Goal: Find specific page/section: Find specific page/section

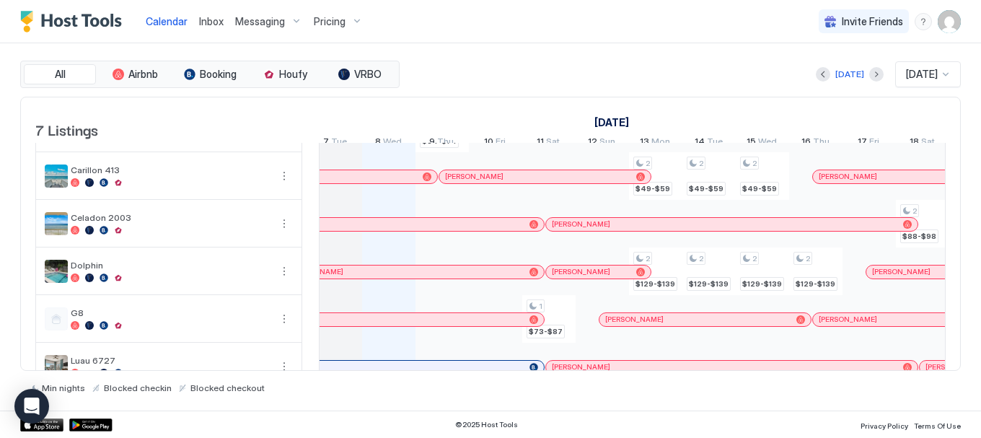
scroll to position [90, 0]
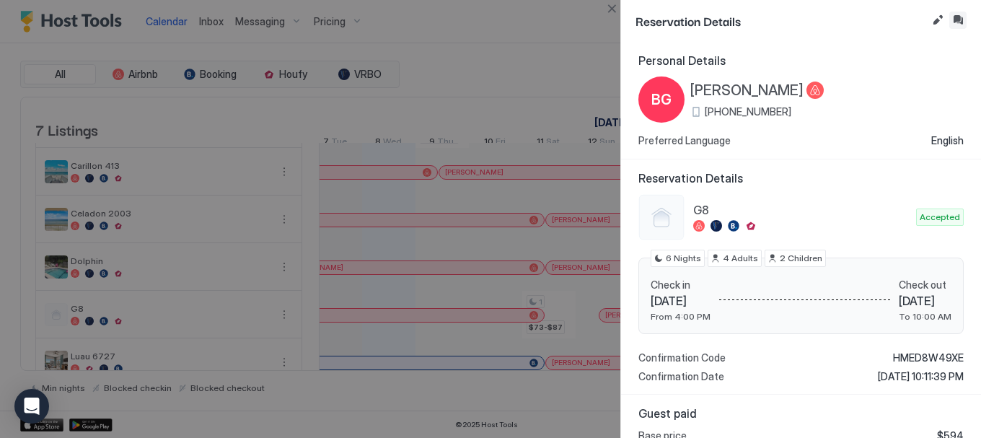
click at [958, 21] on button "Inbox" at bounding box center [958, 20] width 17 height 17
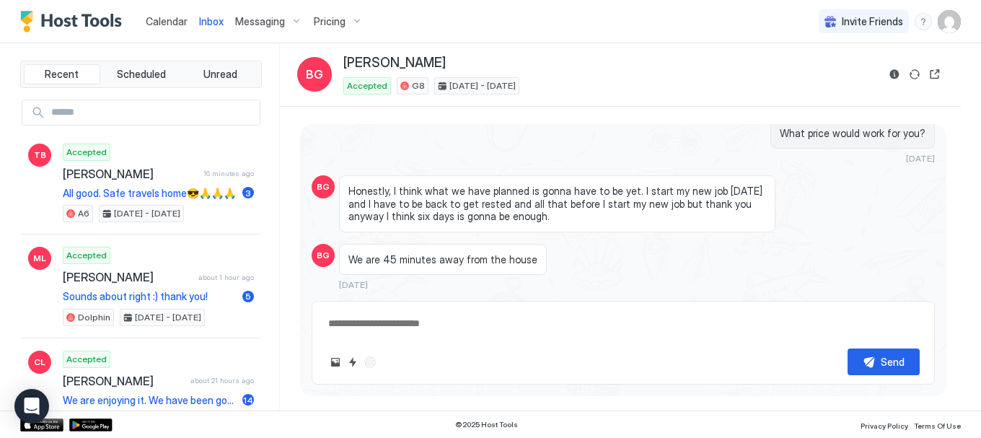
scroll to position [2583, 0]
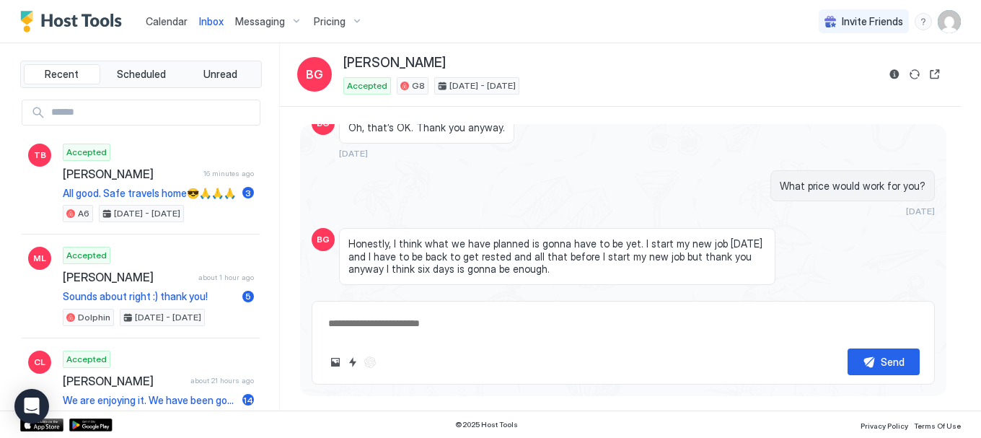
click at [159, 25] on span "Calendar" at bounding box center [167, 21] width 42 height 12
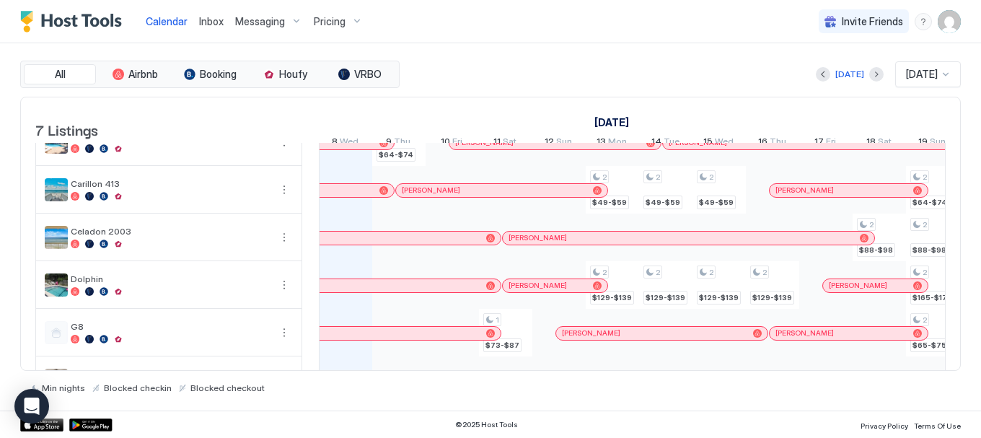
scroll to position [128, 0]
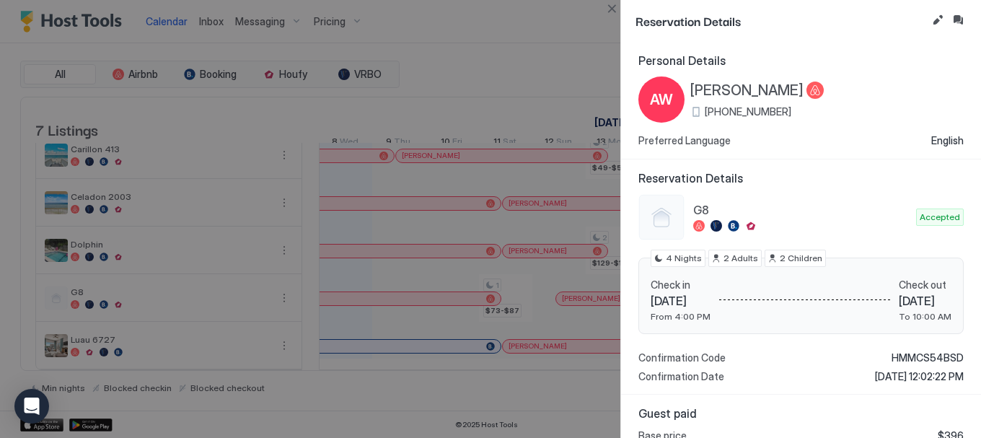
click at [957, 14] on button "Inbox" at bounding box center [958, 20] width 17 height 17
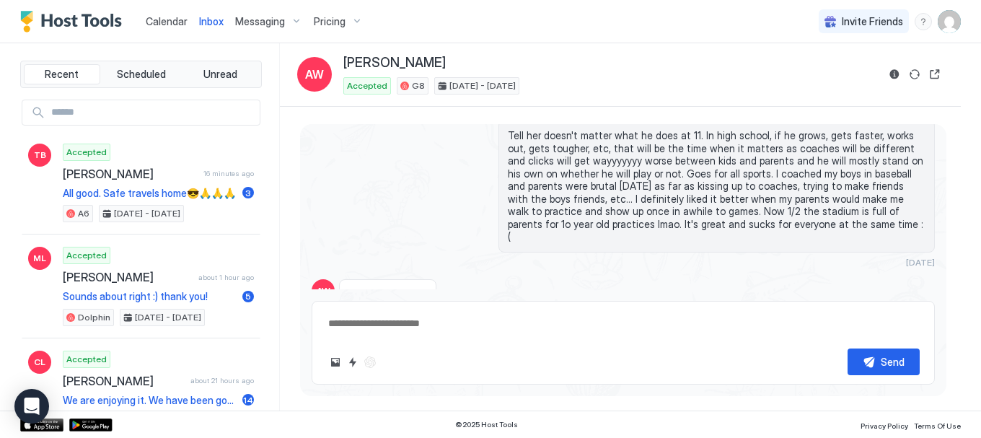
scroll to position [1627, 0]
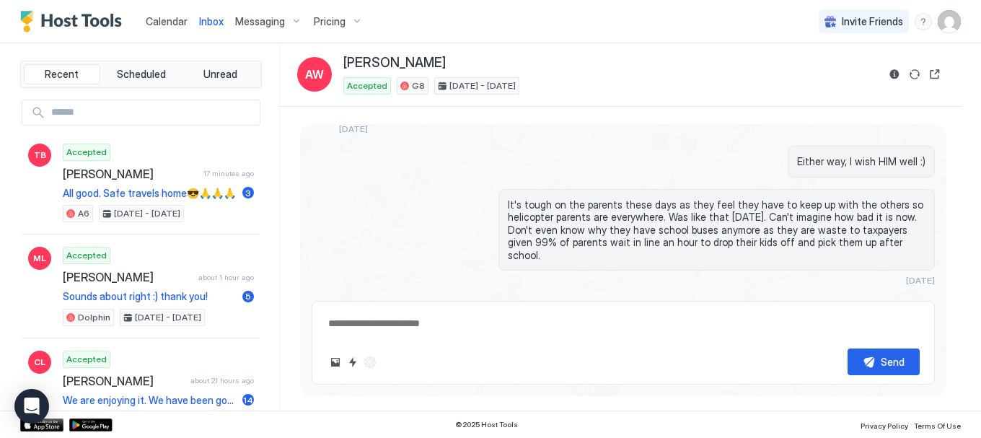
click at [153, 25] on span "Calendar" at bounding box center [167, 21] width 42 height 12
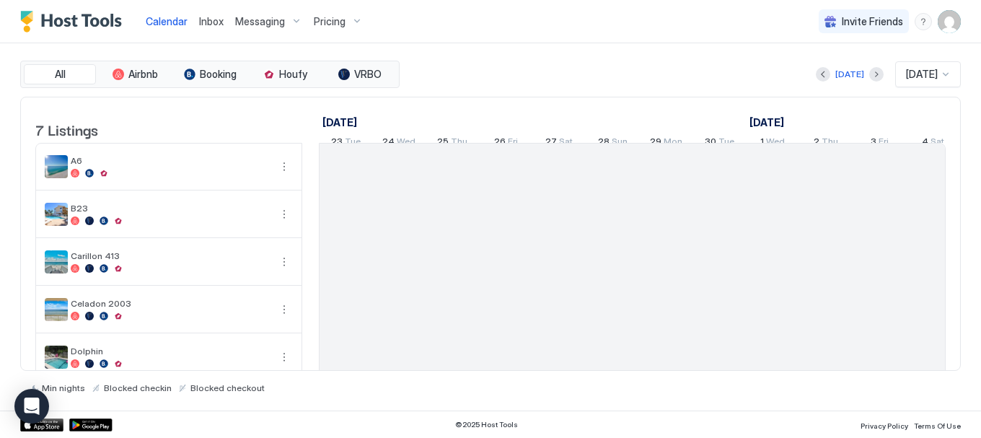
scroll to position [0, 802]
